Goal: Navigation & Orientation: Find specific page/section

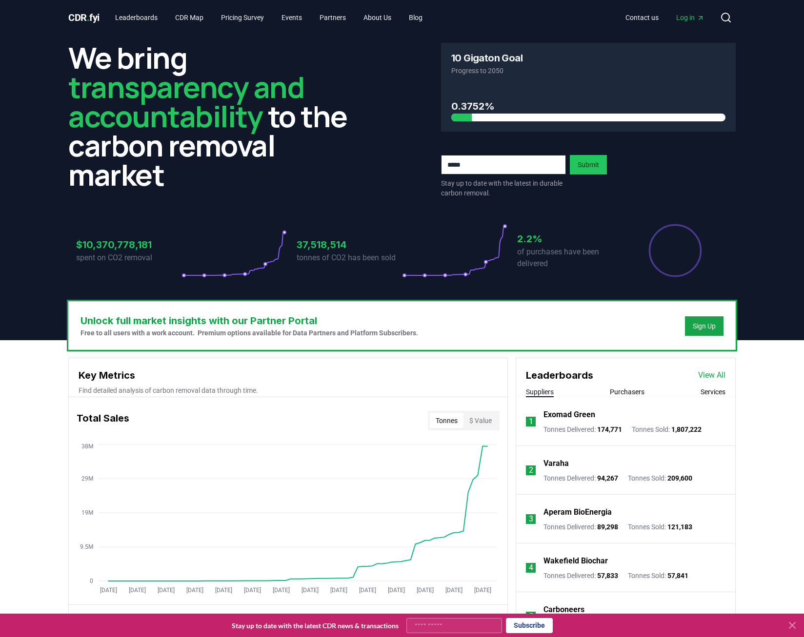
click at [716, 369] on div "Leaderboards View All" at bounding box center [625, 370] width 219 height 24
click at [714, 373] on link "View All" at bounding box center [711, 376] width 27 height 12
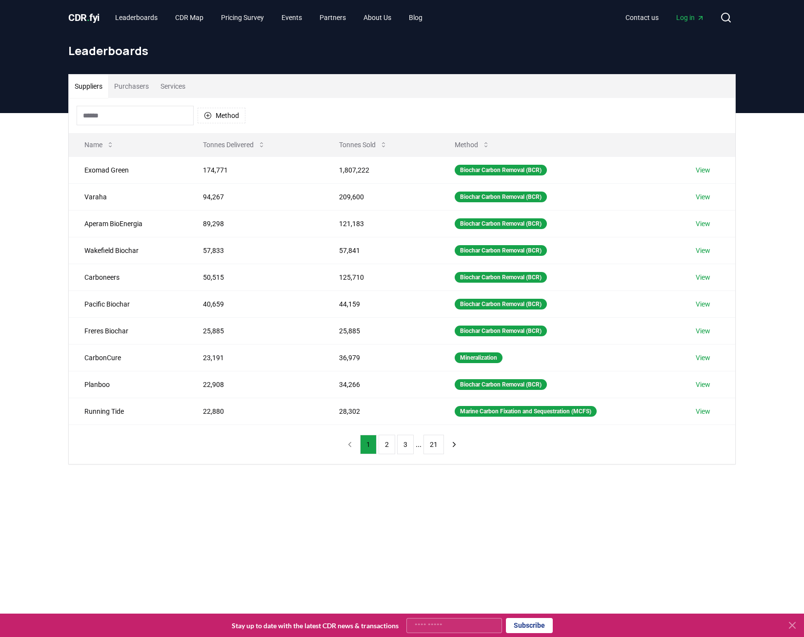
click at [142, 89] on button "Purchasers" at bounding box center [131, 86] width 46 height 23
